Goal: Transaction & Acquisition: Book appointment/travel/reservation

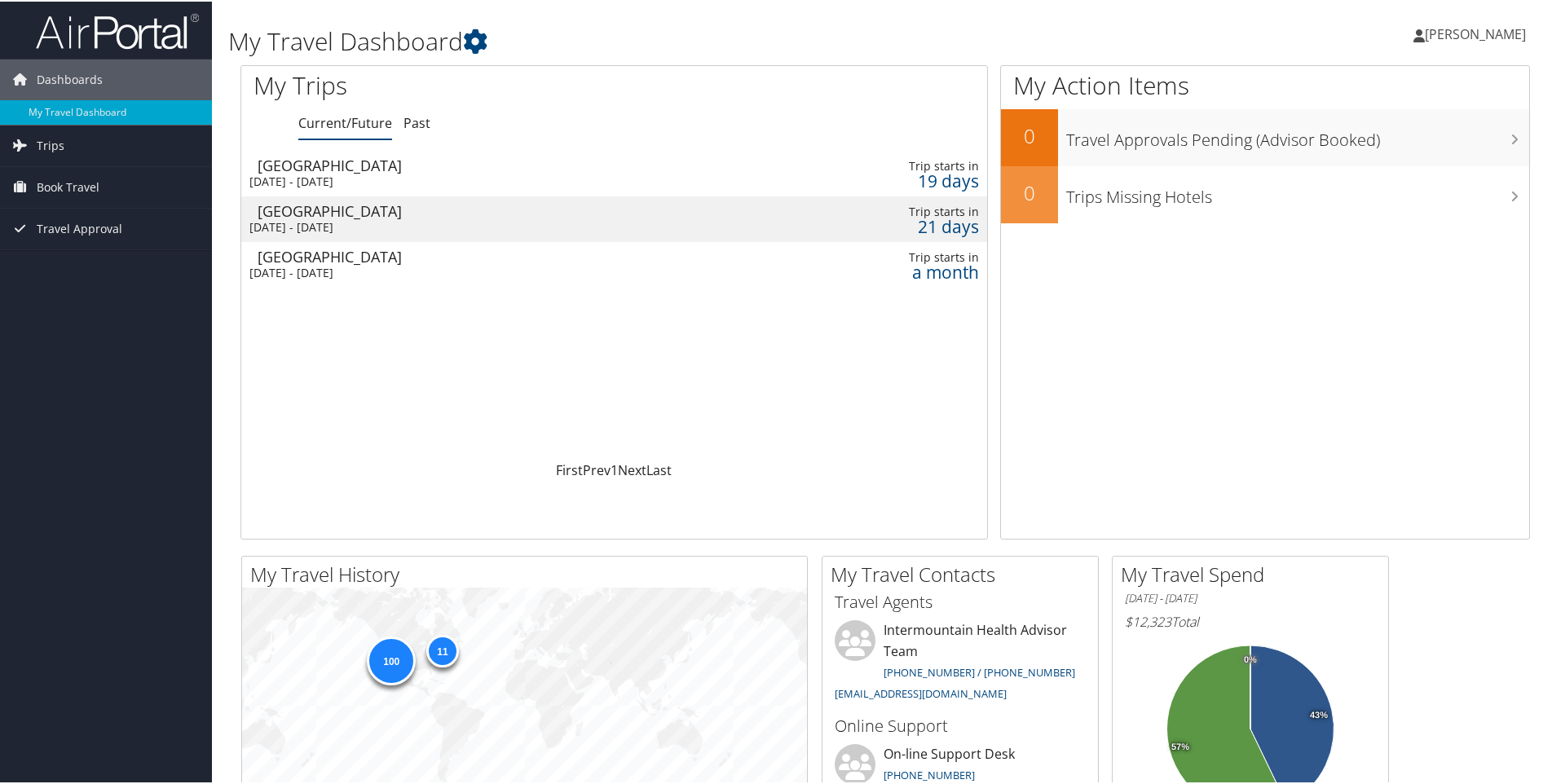
click at [334, 224] on div "[DATE] - [DATE]" at bounding box center [480, 225] width 461 height 14
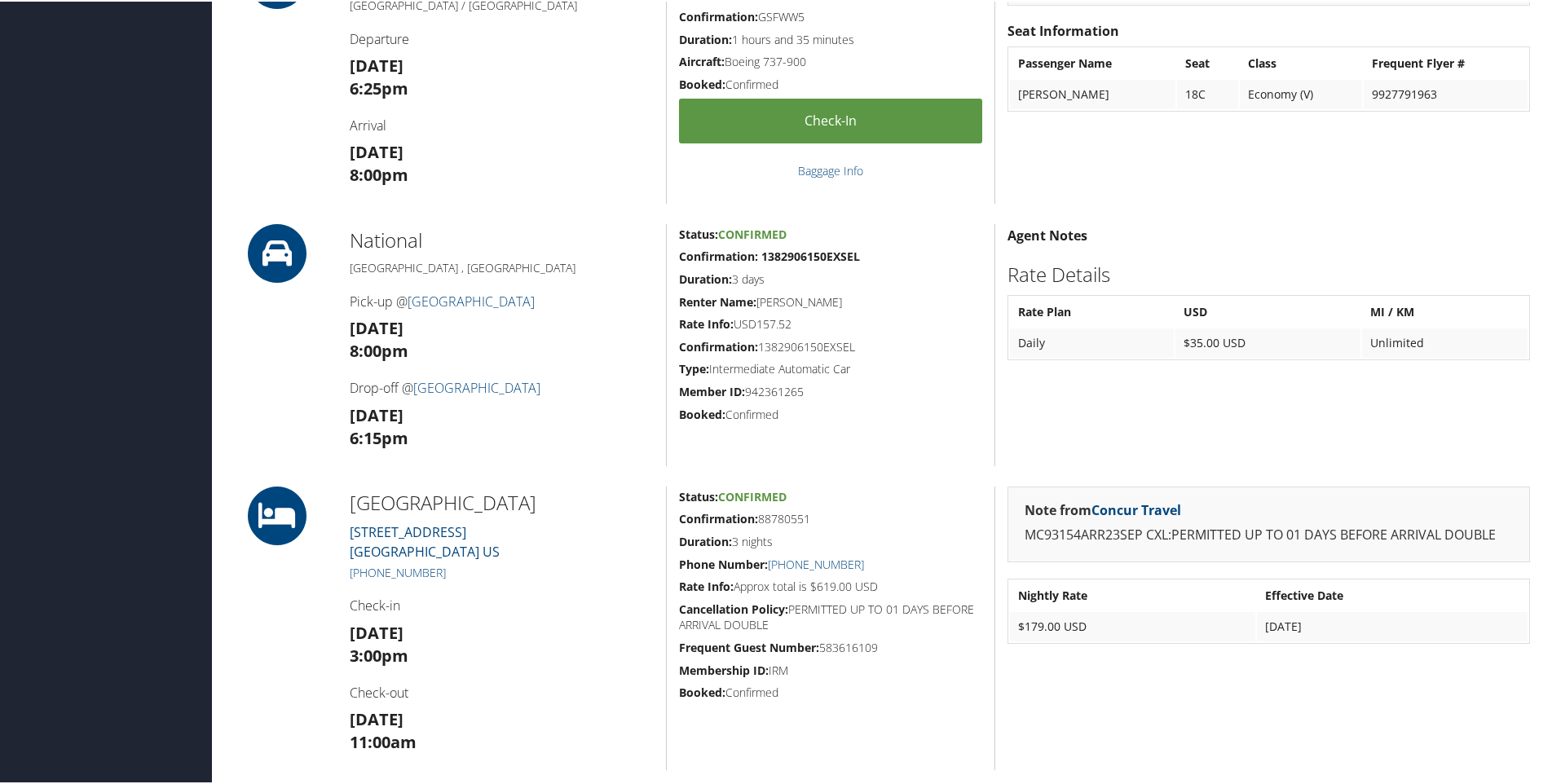
scroll to position [733, 0]
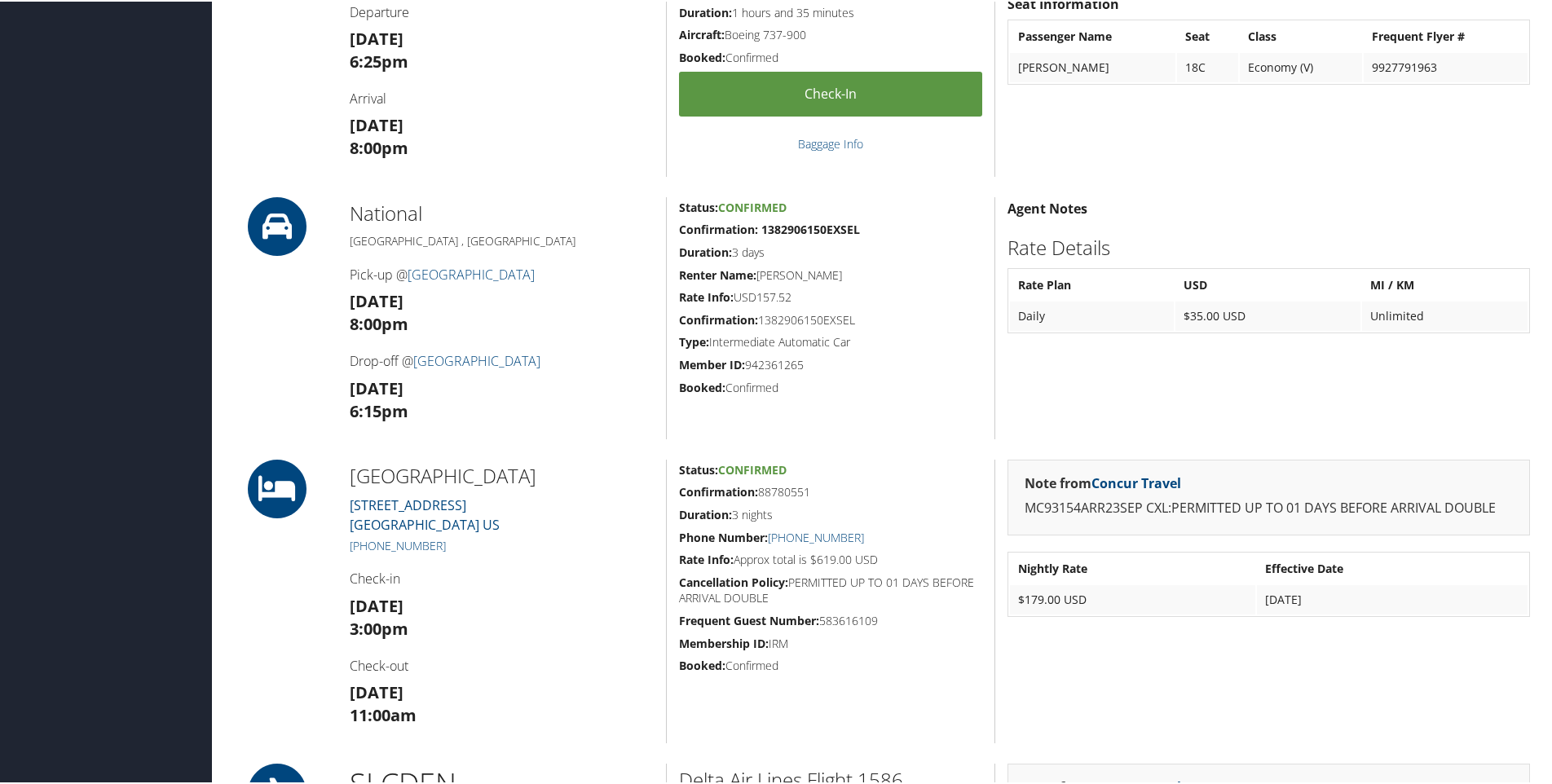
click at [266, 224] on icon at bounding box center [276, 225] width 74 height 58
click at [274, 221] on icon at bounding box center [276, 225] width 74 height 58
click at [273, 217] on icon at bounding box center [276, 225] width 74 height 58
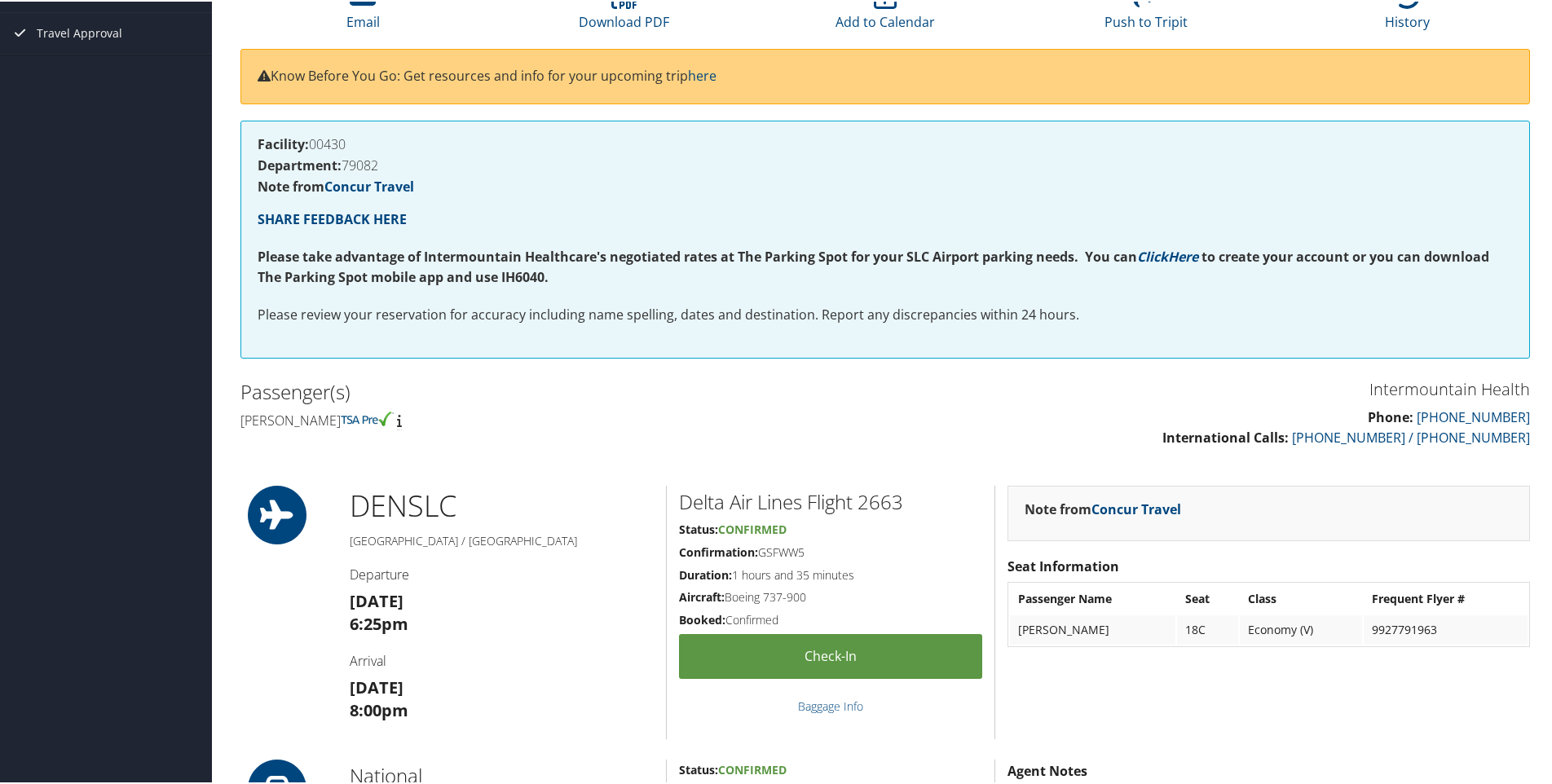
scroll to position [0, 0]
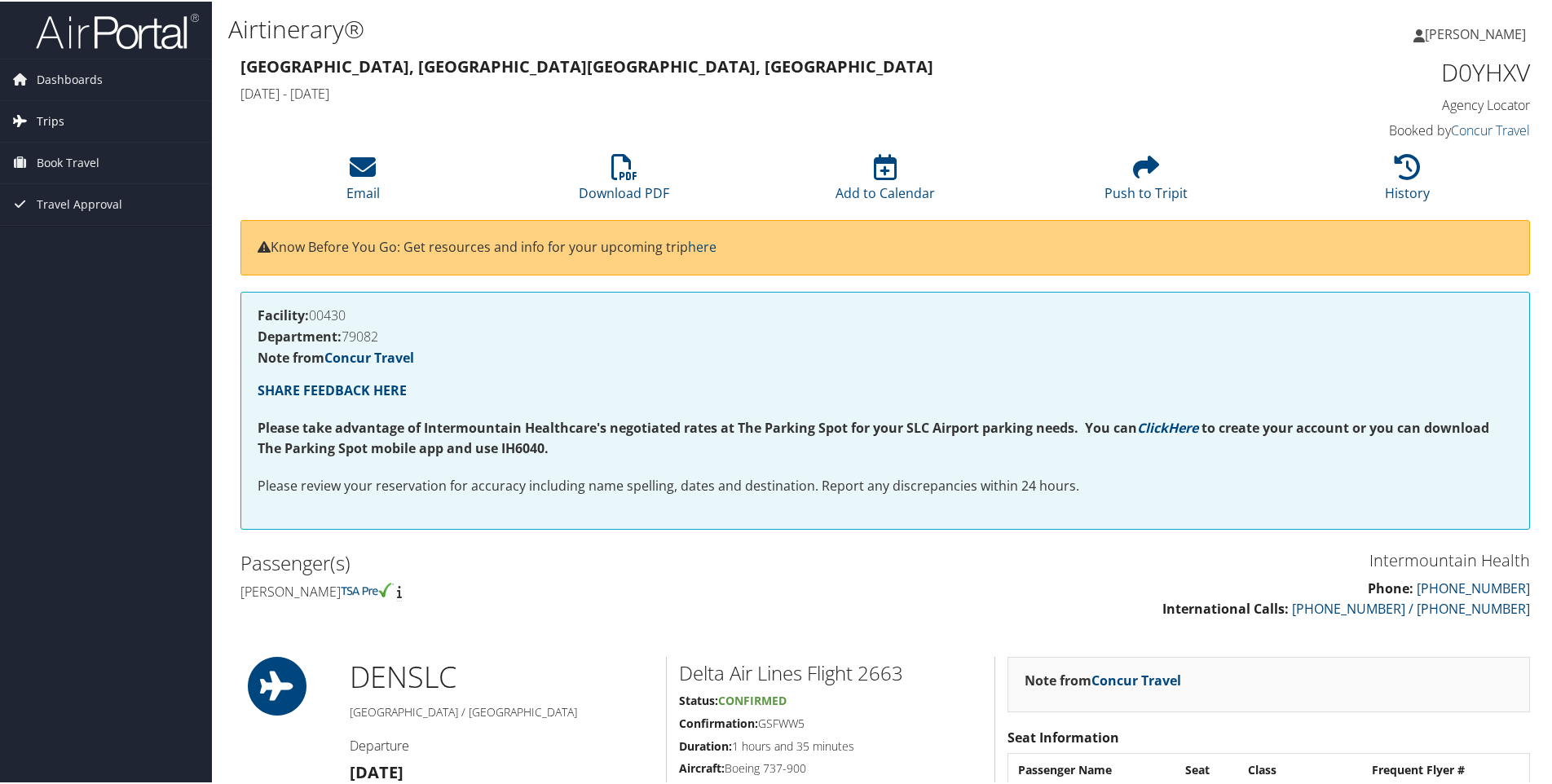
click at [56, 114] on span "Trips" at bounding box center [50, 120] width 28 height 41
click at [80, 147] on link "Current/Future Trips" at bounding box center [106, 153] width 212 height 25
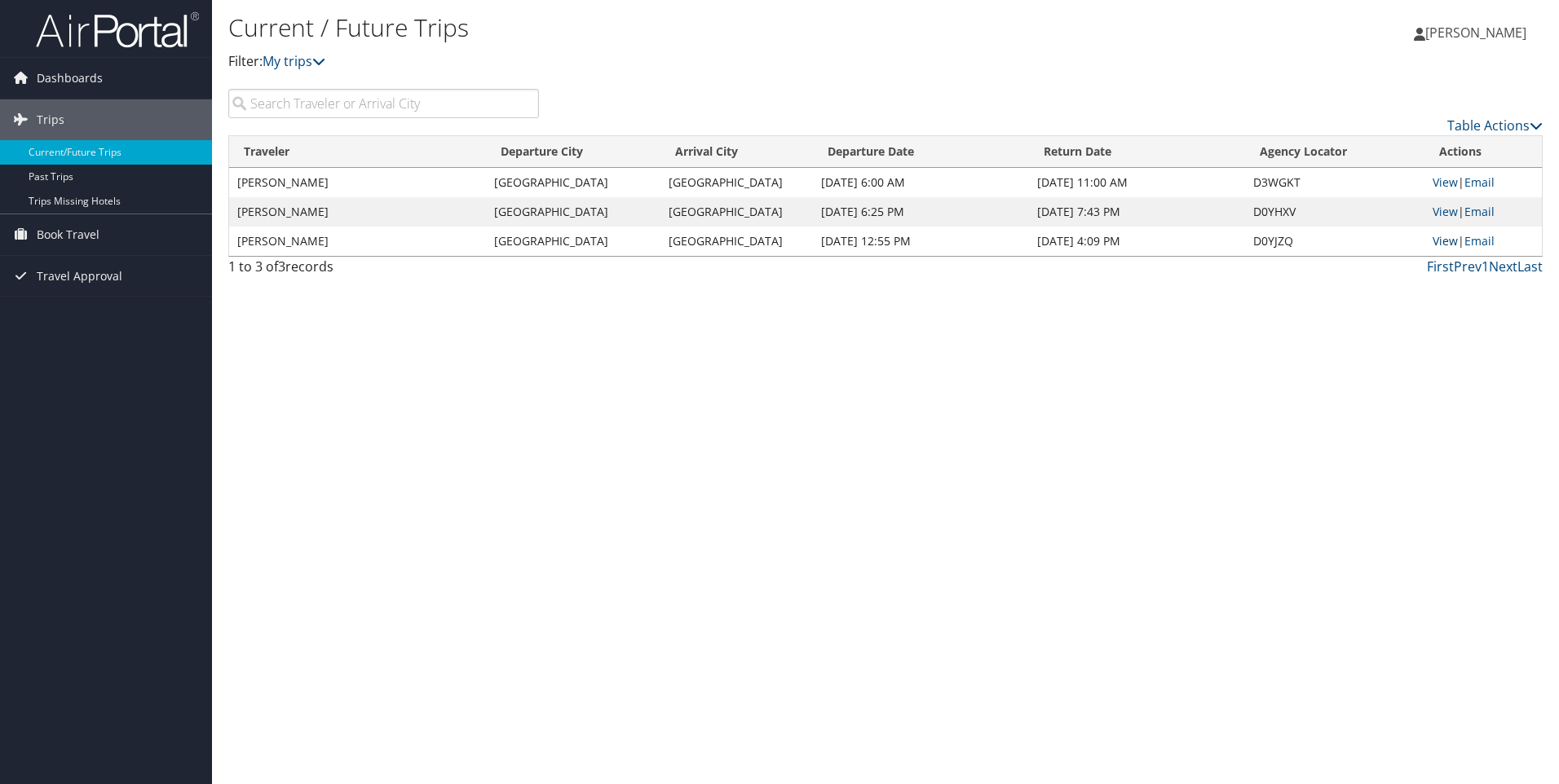
click at [1452, 240] on link "View" at bounding box center [1445, 241] width 25 height 15
click at [77, 229] on span "Book Travel" at bounding box center [68, 234] width 63 height 41
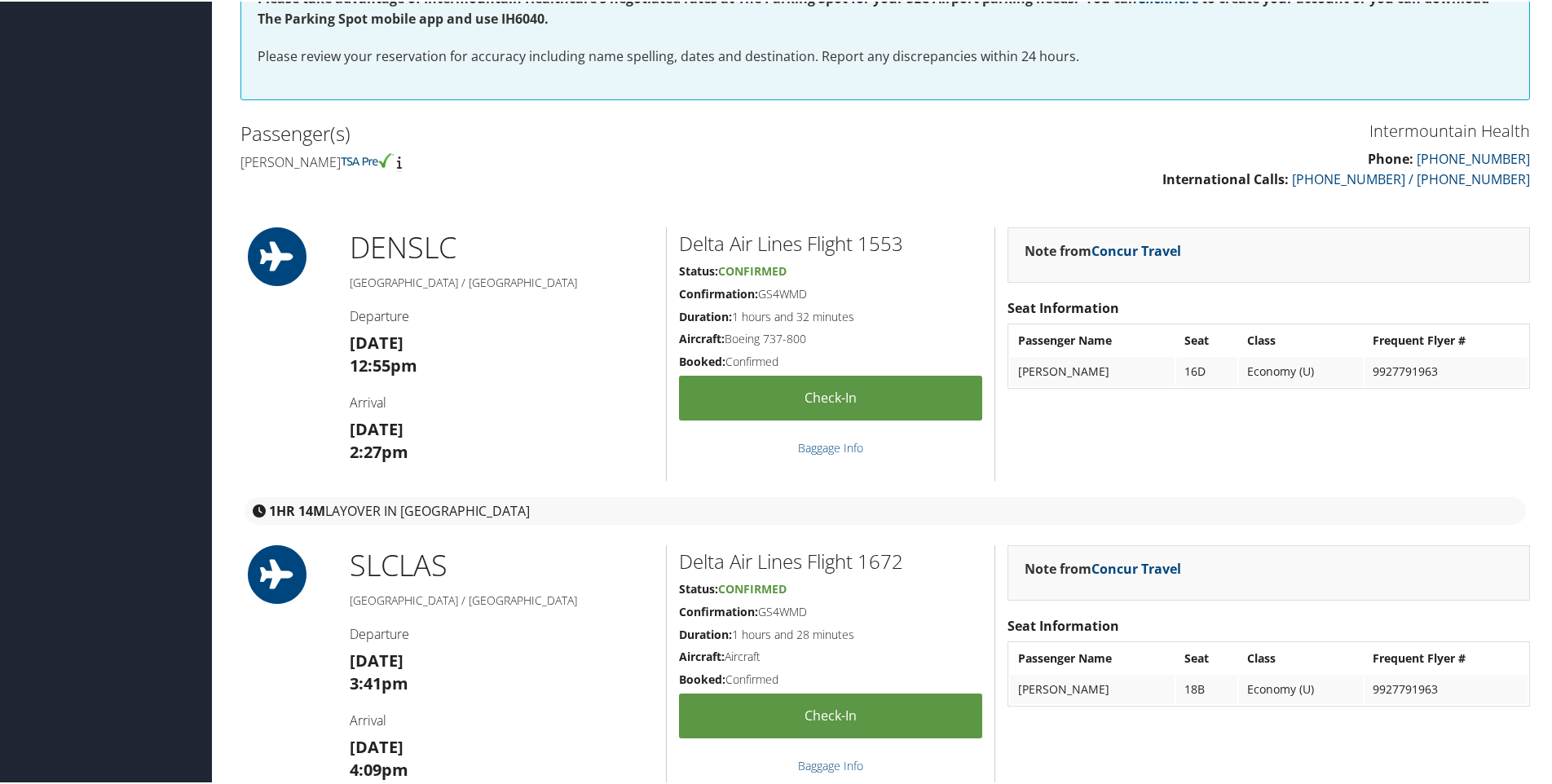
scroll to position [407, 0]
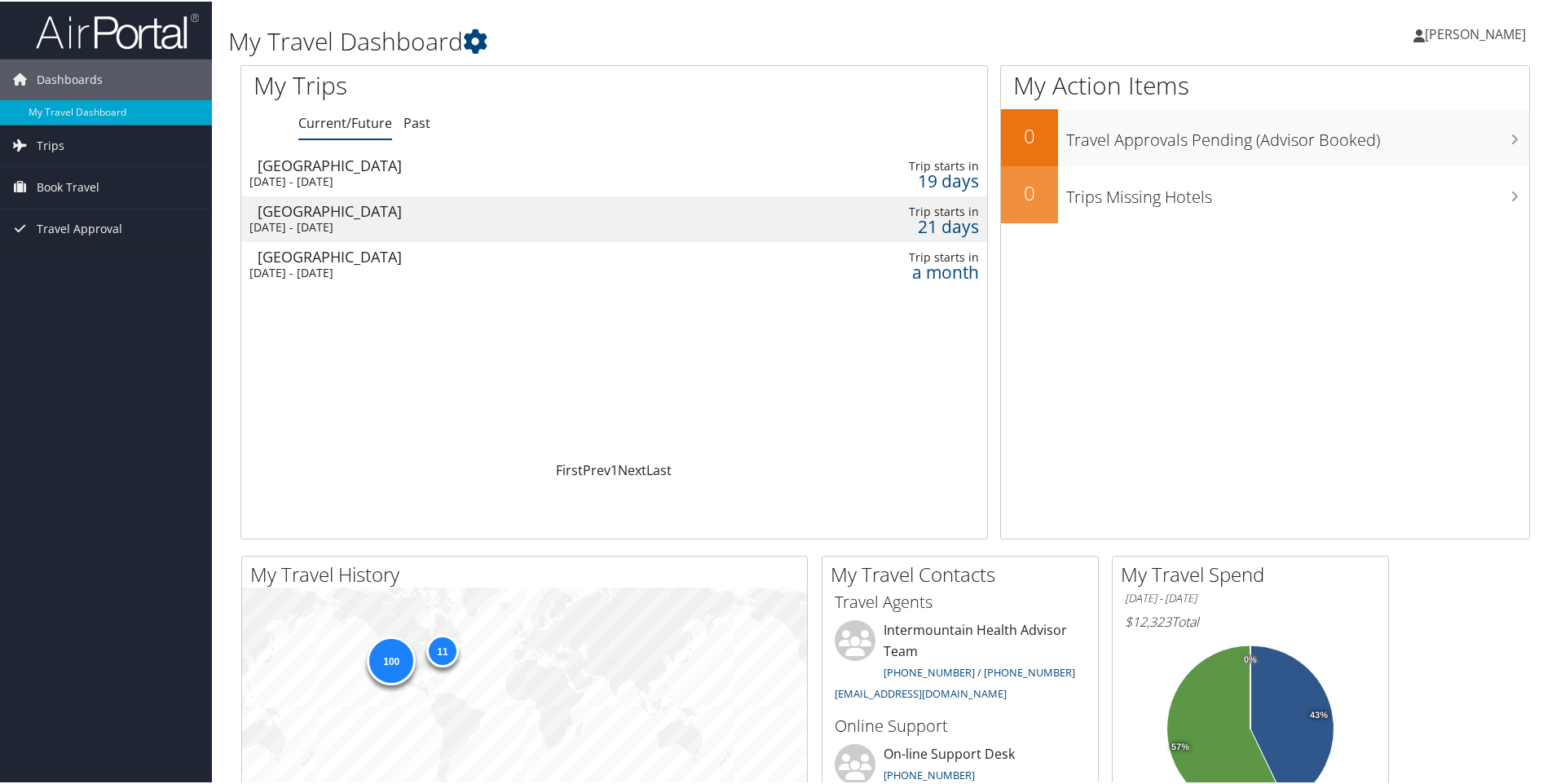
click at [349, 257] on div "Las Vegas" at bounding box center [488, 254] width 461 height 14
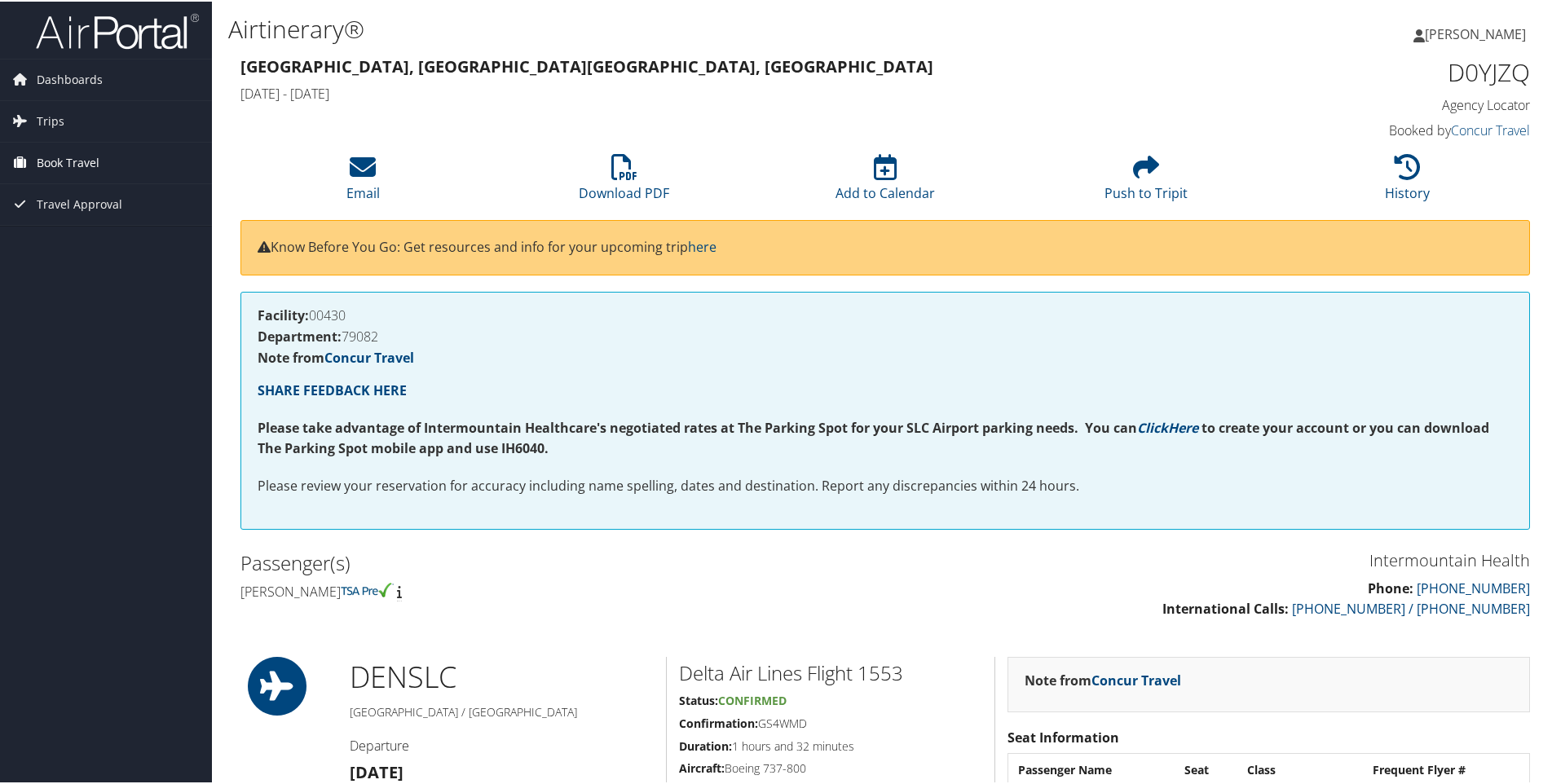
click at [58, 150] on span "Book Travel" at bounding box center [68, 161] width 63 height 41
click at [101, 244] on link "Book/Manage Online Trips" at bounding box center [106, 243] width 212 height 25
click at [45, 115] on span "Trips" at bounding box center [50, 120] width 28 height 41
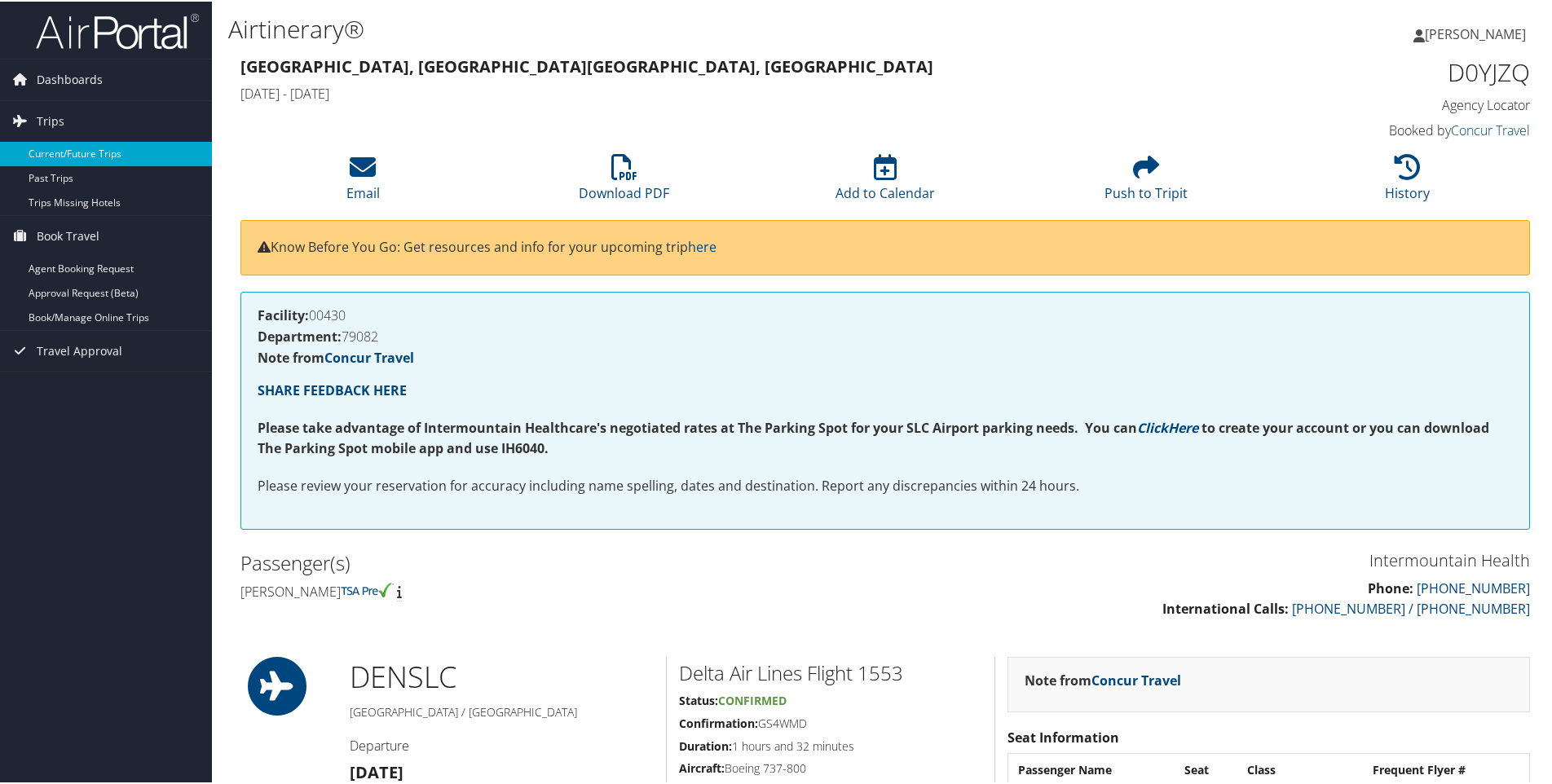
click at [96, 151] on link "Current/Future Trips" at bounding box center [106, 153] width 212 height 25
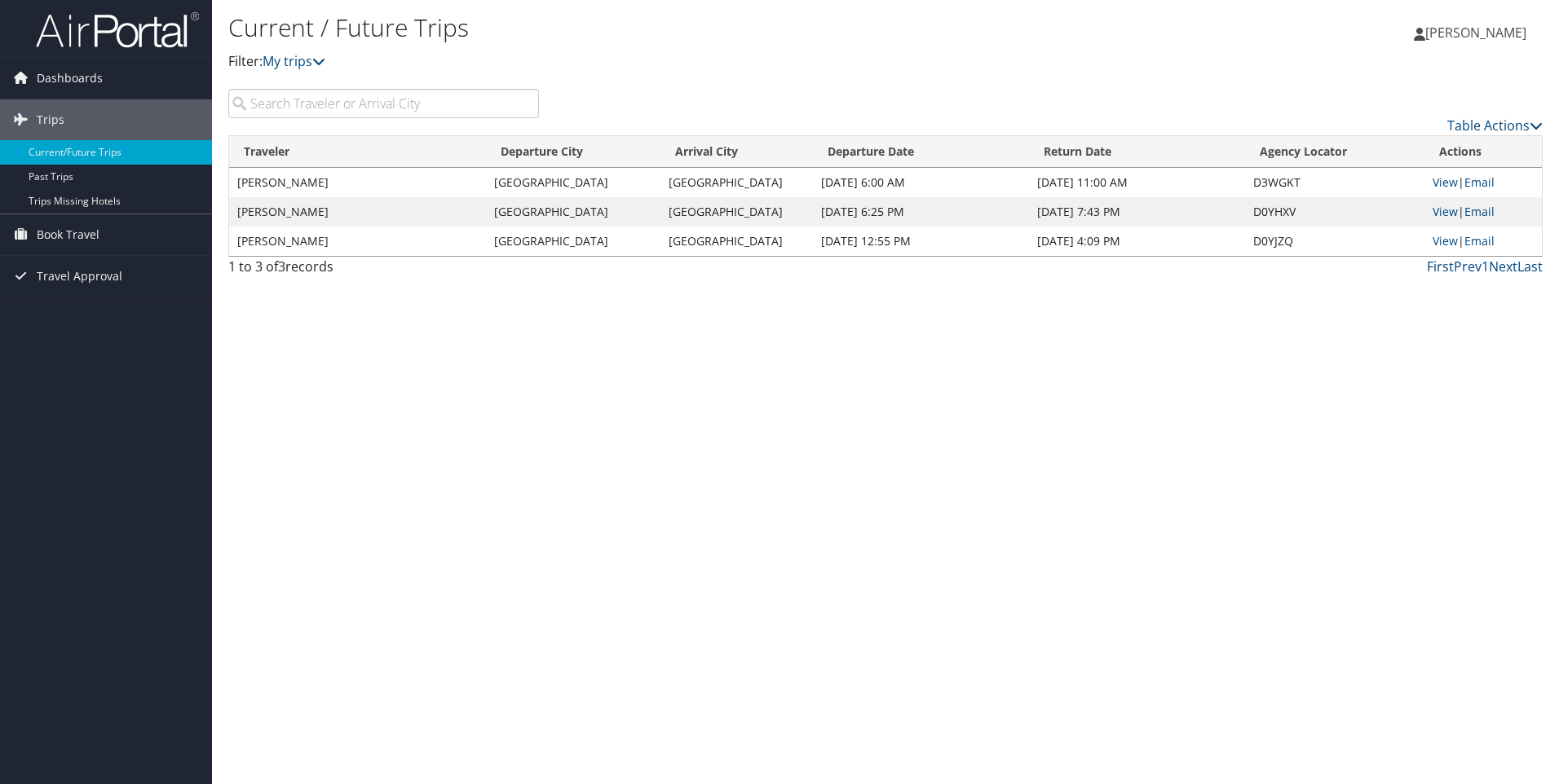
click at [1300, 212] on td "D0YHXV" at bounding box center [1335, 211] width 180 height 30
click at [1443, 211] on link "View" at bounding box center [1445, 211] width 25 height 15
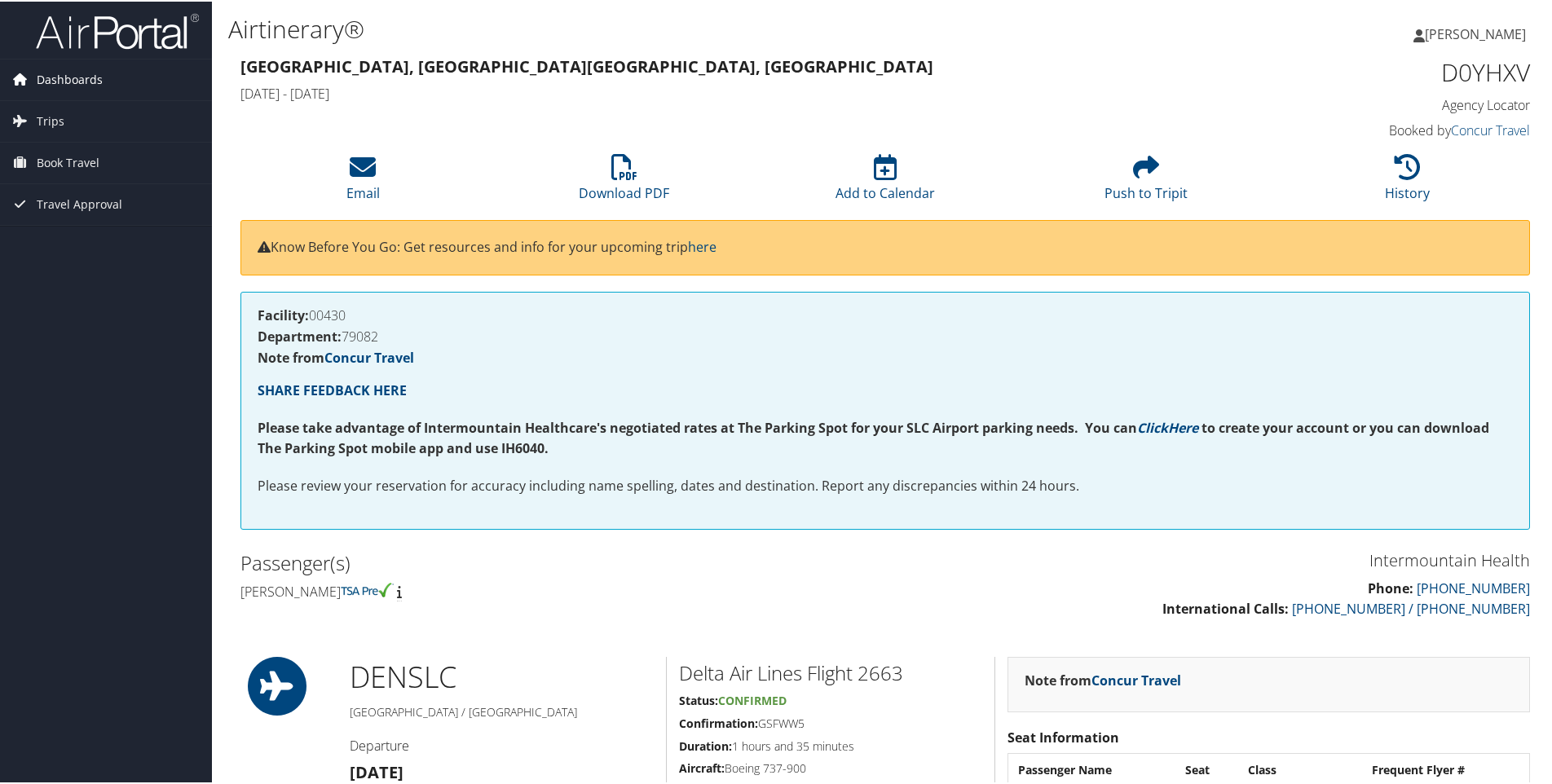
click at [78, 71] on span "Dashboards" at bounding box center [69, 78] width 66 height 41
click at [69, 100] on link "My Travel Dashboard" at bounding box center [106, 111] width 212 height 25
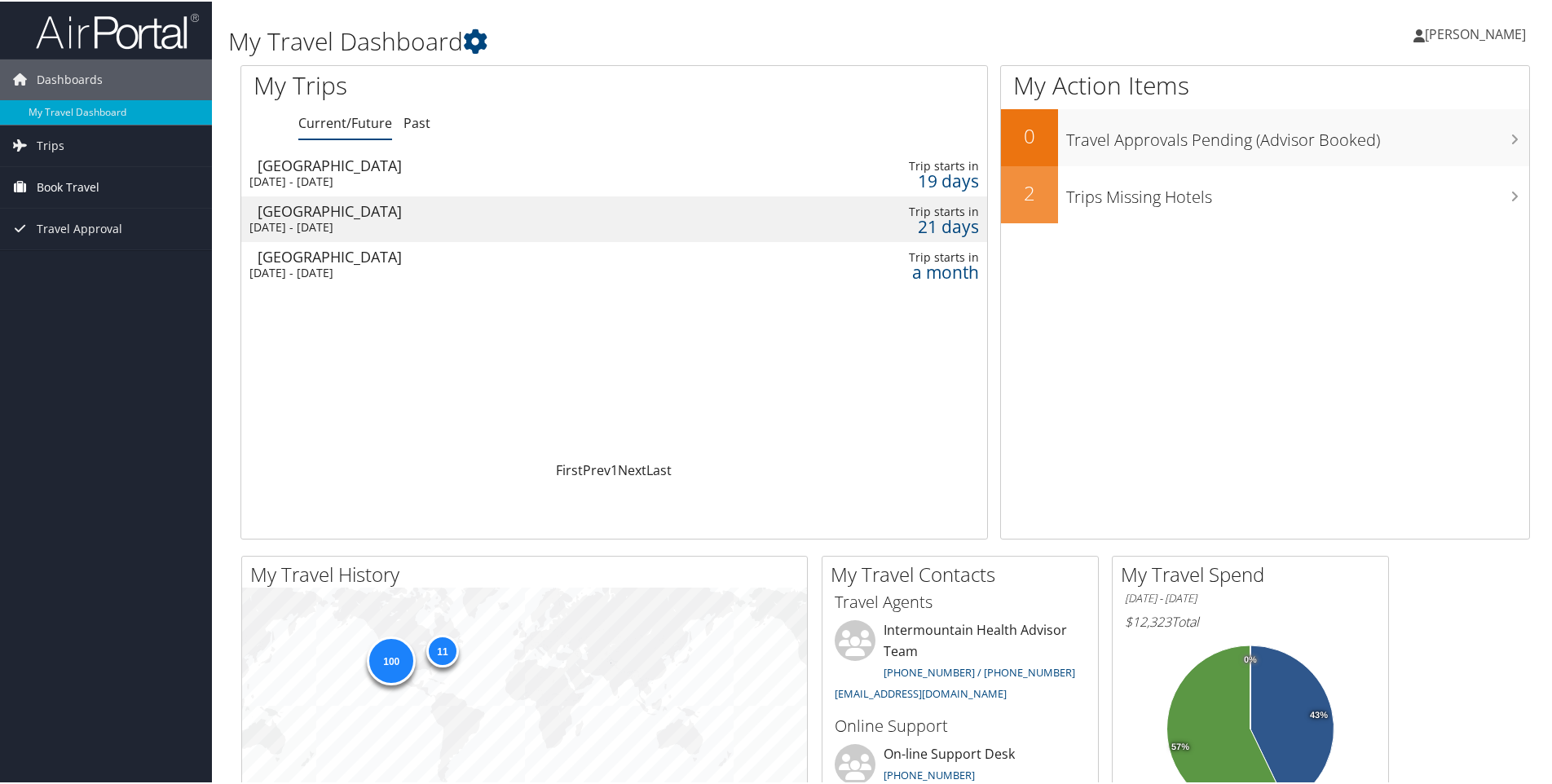
click at [64, 180] on span "Book Travel" at bounding box center [68, 185] width 63 height 41
click at [135, 268] on link "Book/Manage Online Trips" at bounding box center [106, 268] width 212 height 25
